Goal: Navigation & Orientation: Go to known website

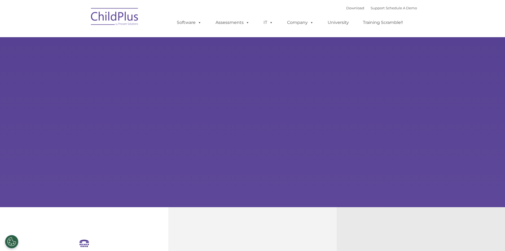
select select "MEDIUM"
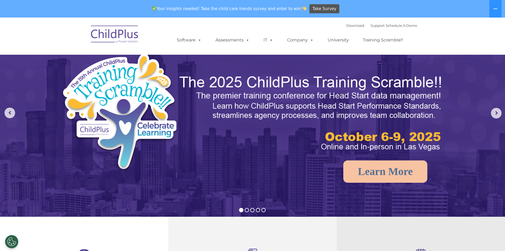
scroll to position [8, 0]
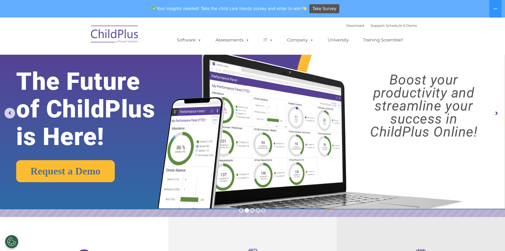
click at [500, 114] on rs-arrow at bounding box center [496, 113] width 11 height 11
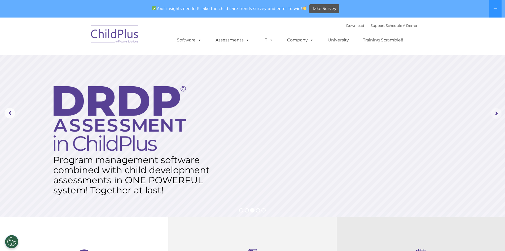
click at [497, 114] on rs-arrow at bounding box center [496, 113] width 11 height 11
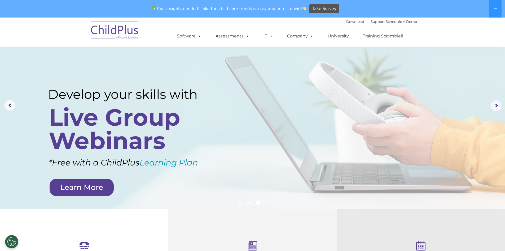
scroll to position [0, 0]
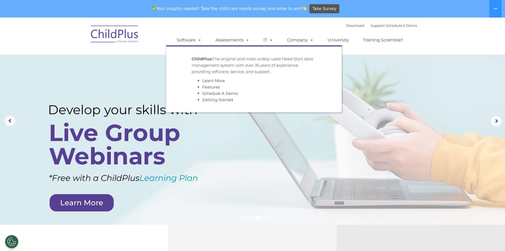
click at [120, 36] on img at bounding box center [114, 35] width 53 height 27
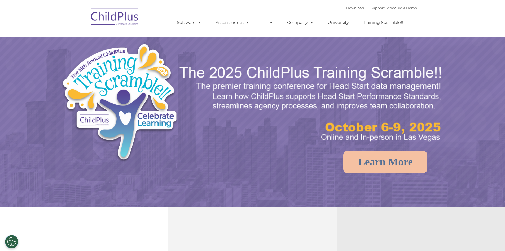
select select "MEDIUM"
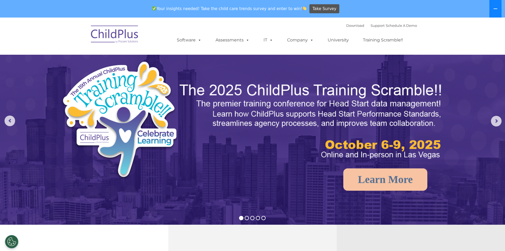
click at [497, 11] on button at bounding box center [496, 9] width 12 height 18
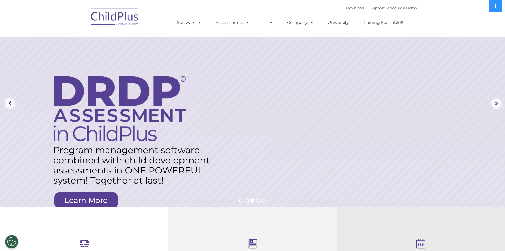
click at [120, 19] on img at bounding box center [114, 17] width 53 height 27
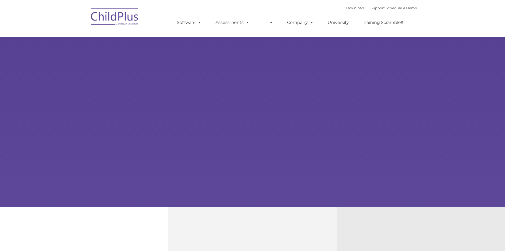
type input ""
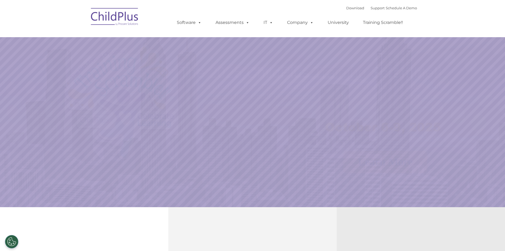
select select "MEDIUM"
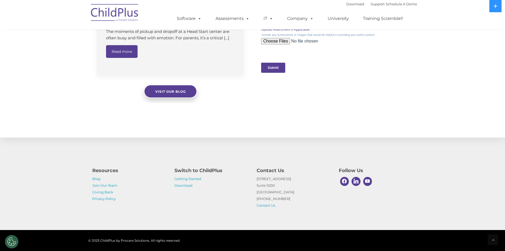
scroll to position [526, 0]
